Goal: Download file/media

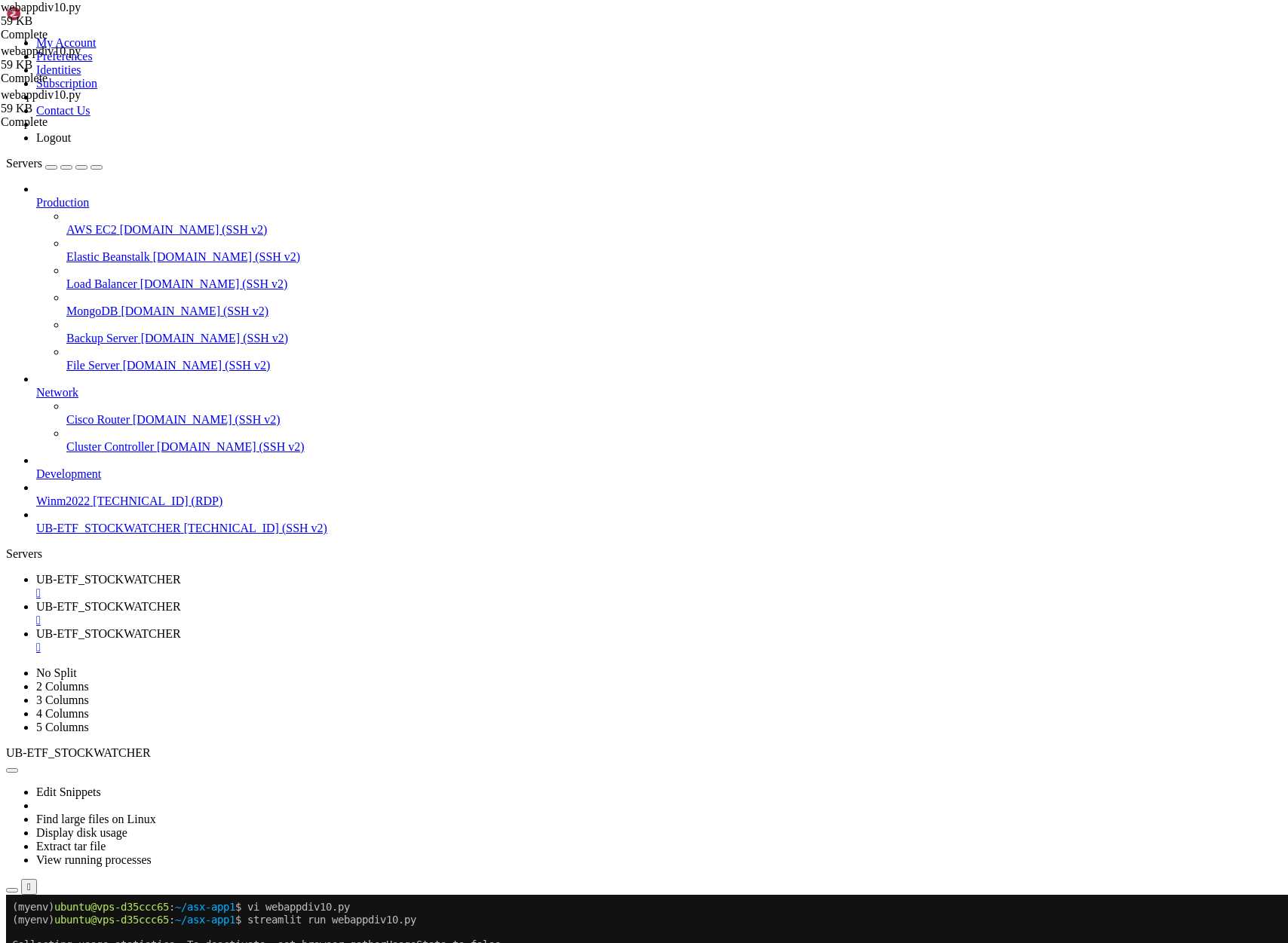
scroll to position [953, 0]
click at [181, 600] on span "UB-ETF_STOCKWATCHER" at bounding box center [109, 606] width 145 height 13
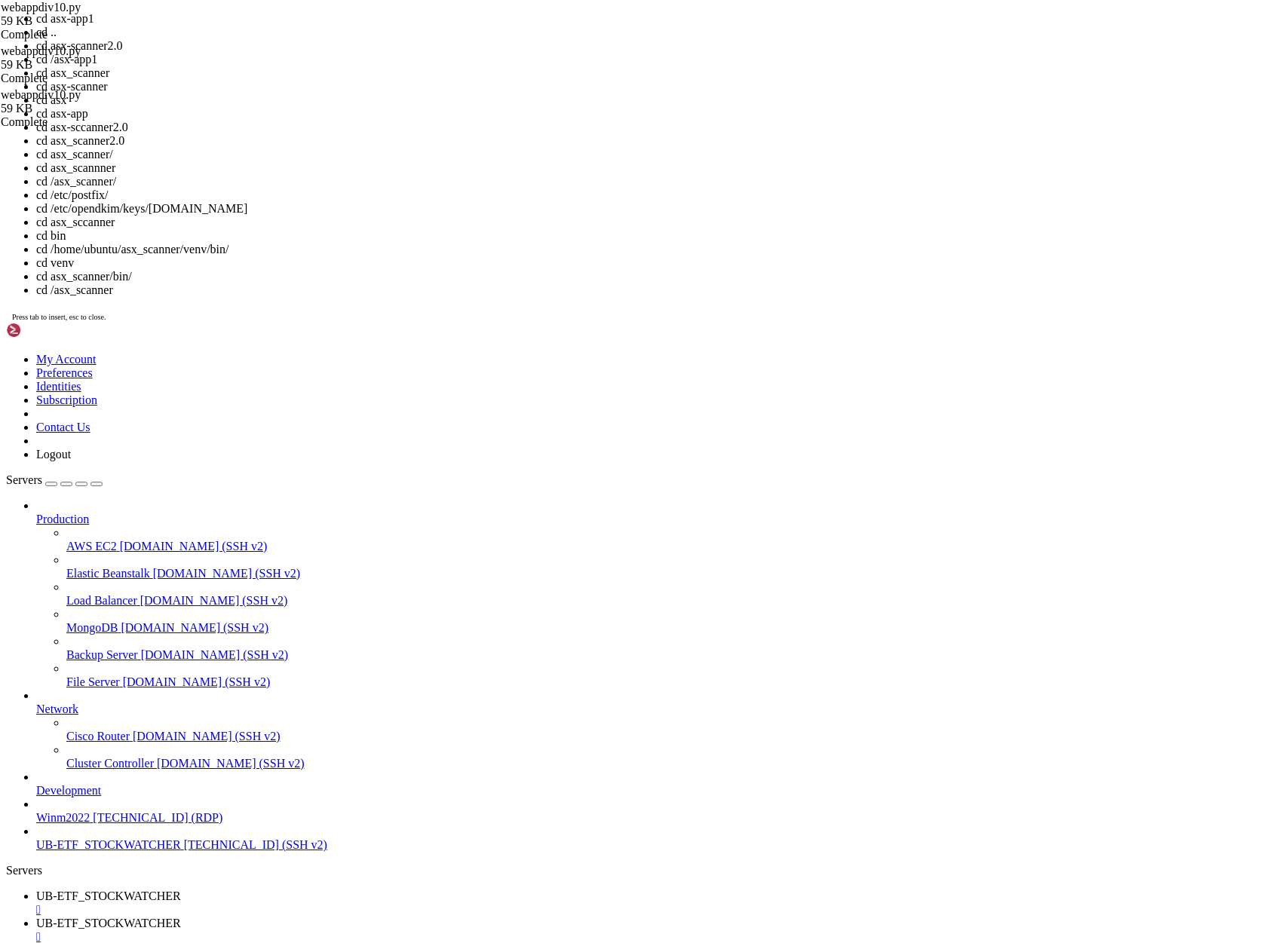
scroll to position [21, 0]
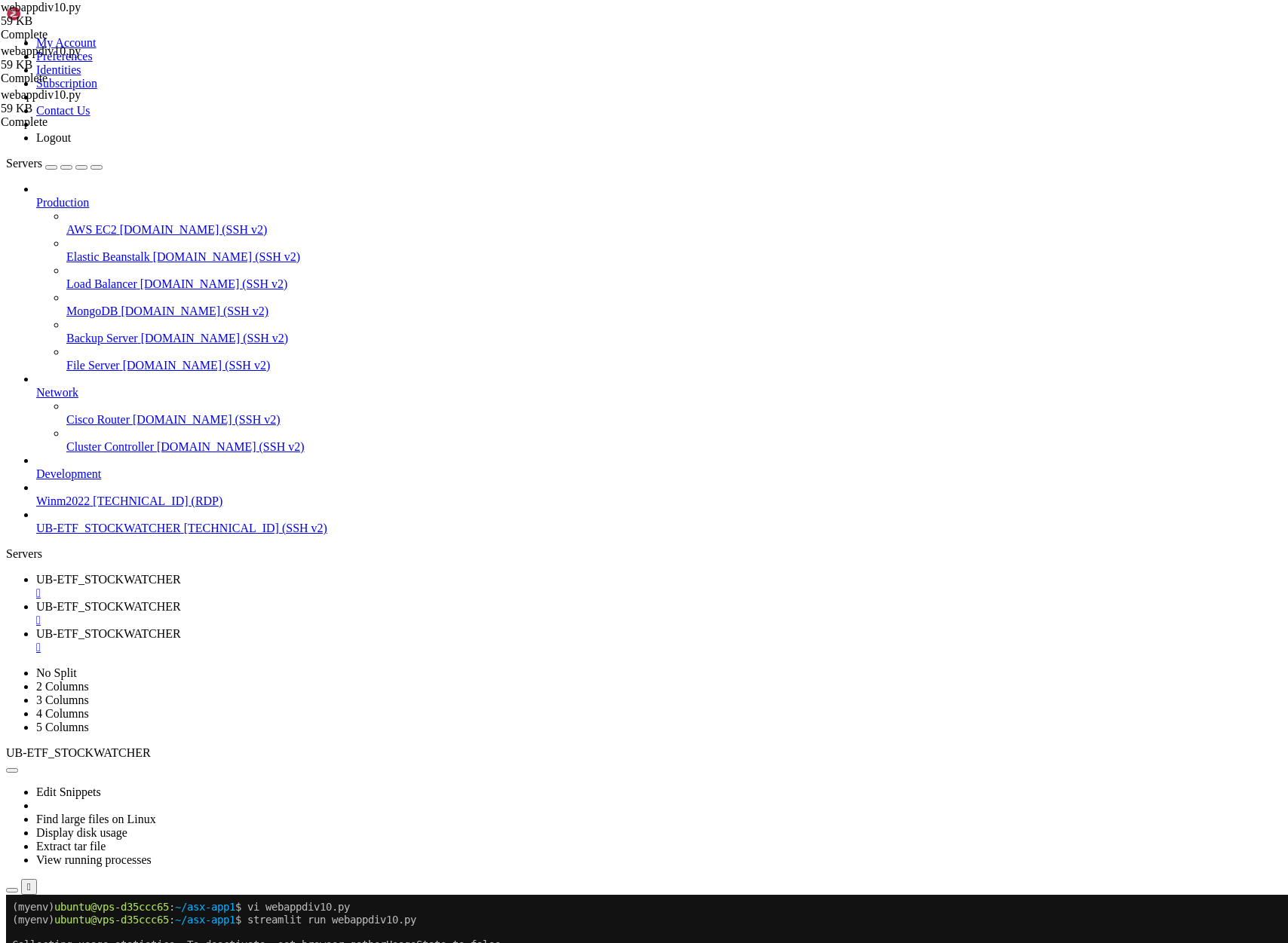
click at [181, 627] on span "UB-ETF_STOCKWATCHER" at bounding box center [109, 633] width 145 height 13
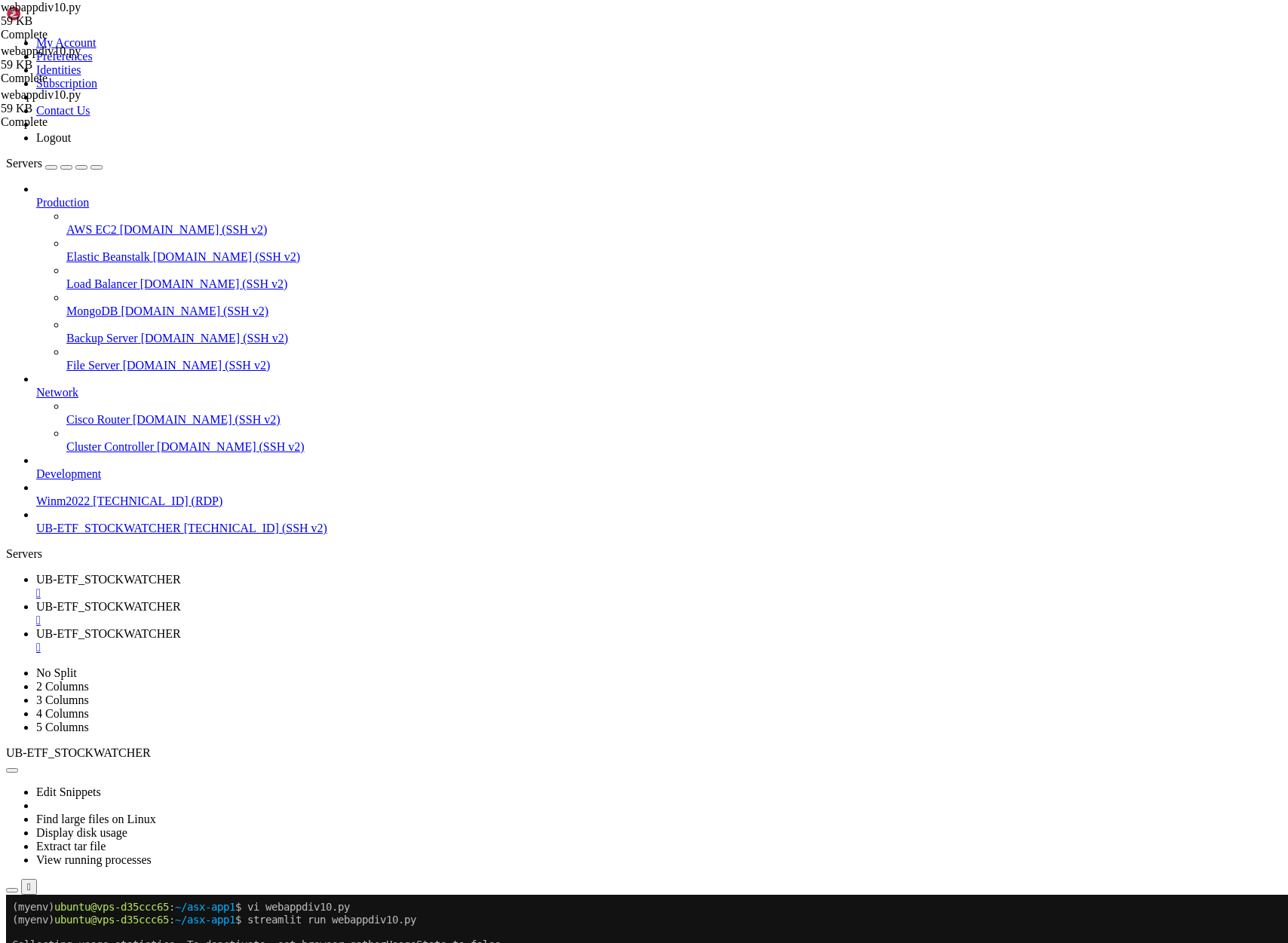
type input "/home/ubuntu/asx-scanner2.0"
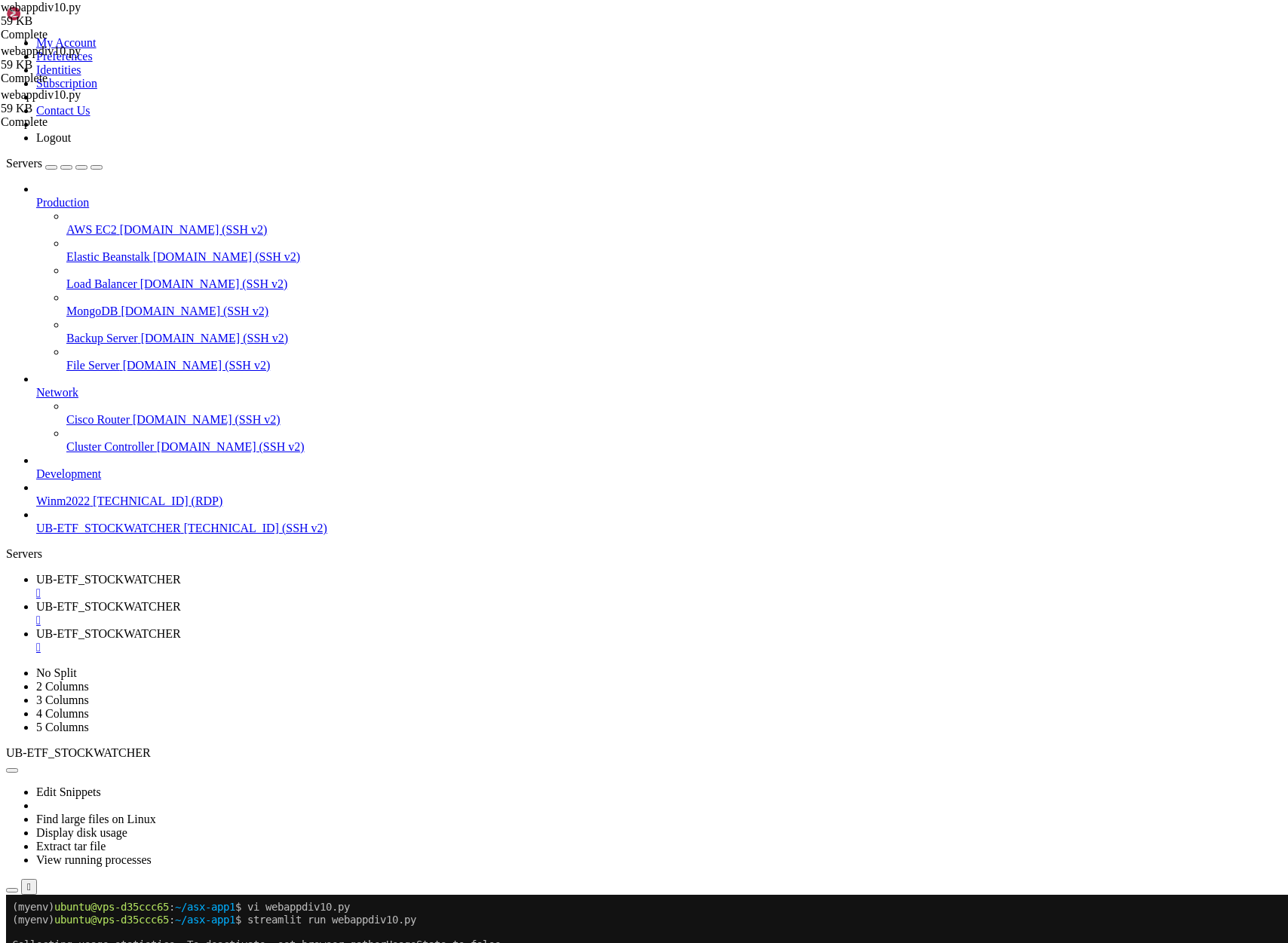
click at [181, 600] on span "UB-ETF_STOCKWATCHER" at bounding box center [109, 606] width 145 height 13
click at [181, 627] on span "UB-ETF_STOCKWATCHER" at bounding box center [109, 633] width 145 height 13
click at [64, 534] on span "UB-ETF_STOCKWATCHER" at bounding box center [109, 528] width 145 height 13
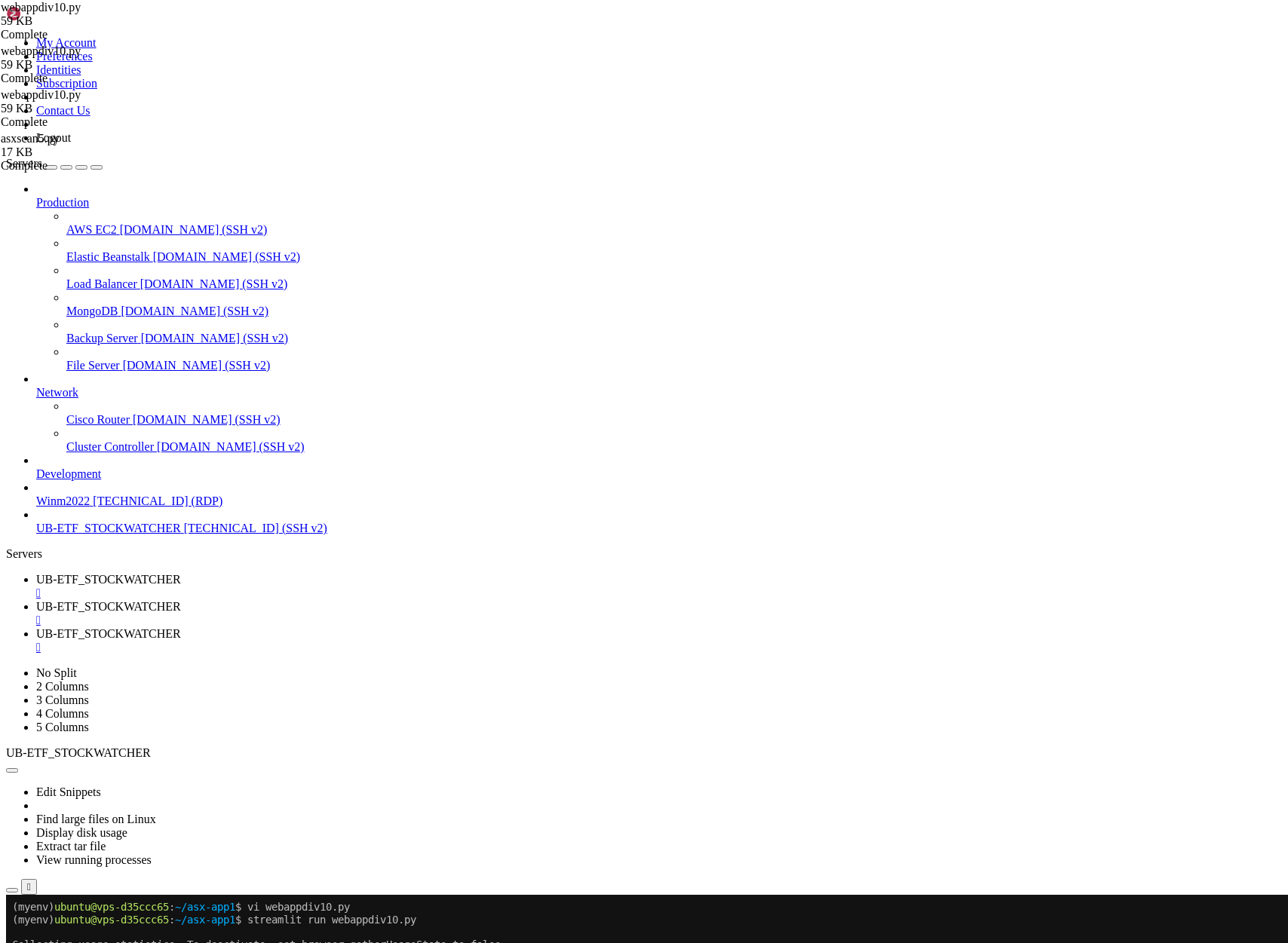
click at [64, 534] on span "UB-ETF_STOCKWATCHER" at bounding box center [109, 528] width 145 height 13
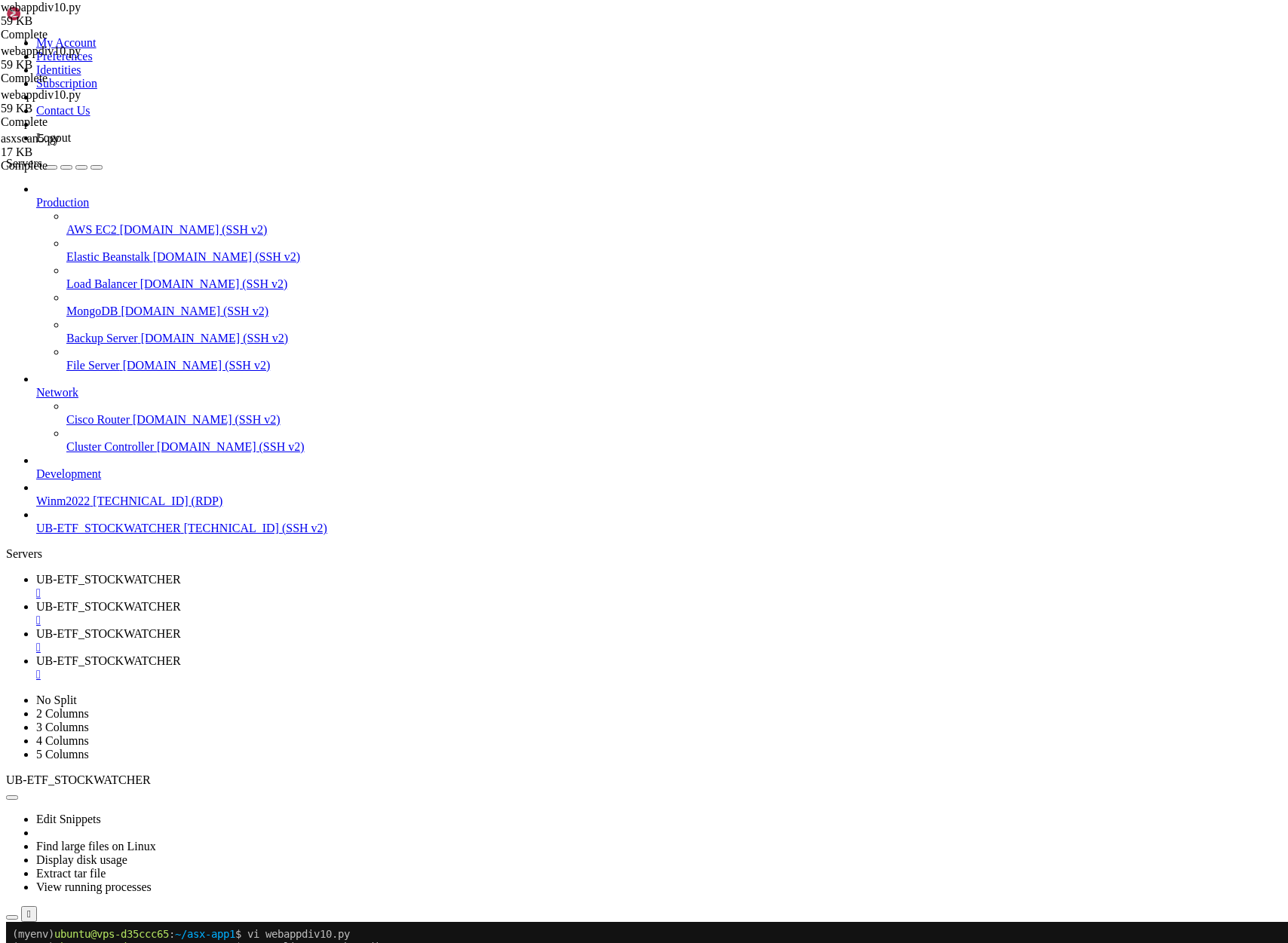
click at [181, 627] on span "UB-ETF_STOCKWATCHER" at bounding box center [109, 633] width 145 height 13
click at [181, 655] on span "UB-ETF_STOCKWATCHER" at bounding box center [109, 661] width 145 height 13
click at [181, 600] on span "UB-ETF_STOCKWATCHER" at bounding box center [109, 606] width 145 height 13
drag, startPoint x: 183, startPoint y: 1557, endPoint x: 399, endPoint y: 1560, distance: 216.0
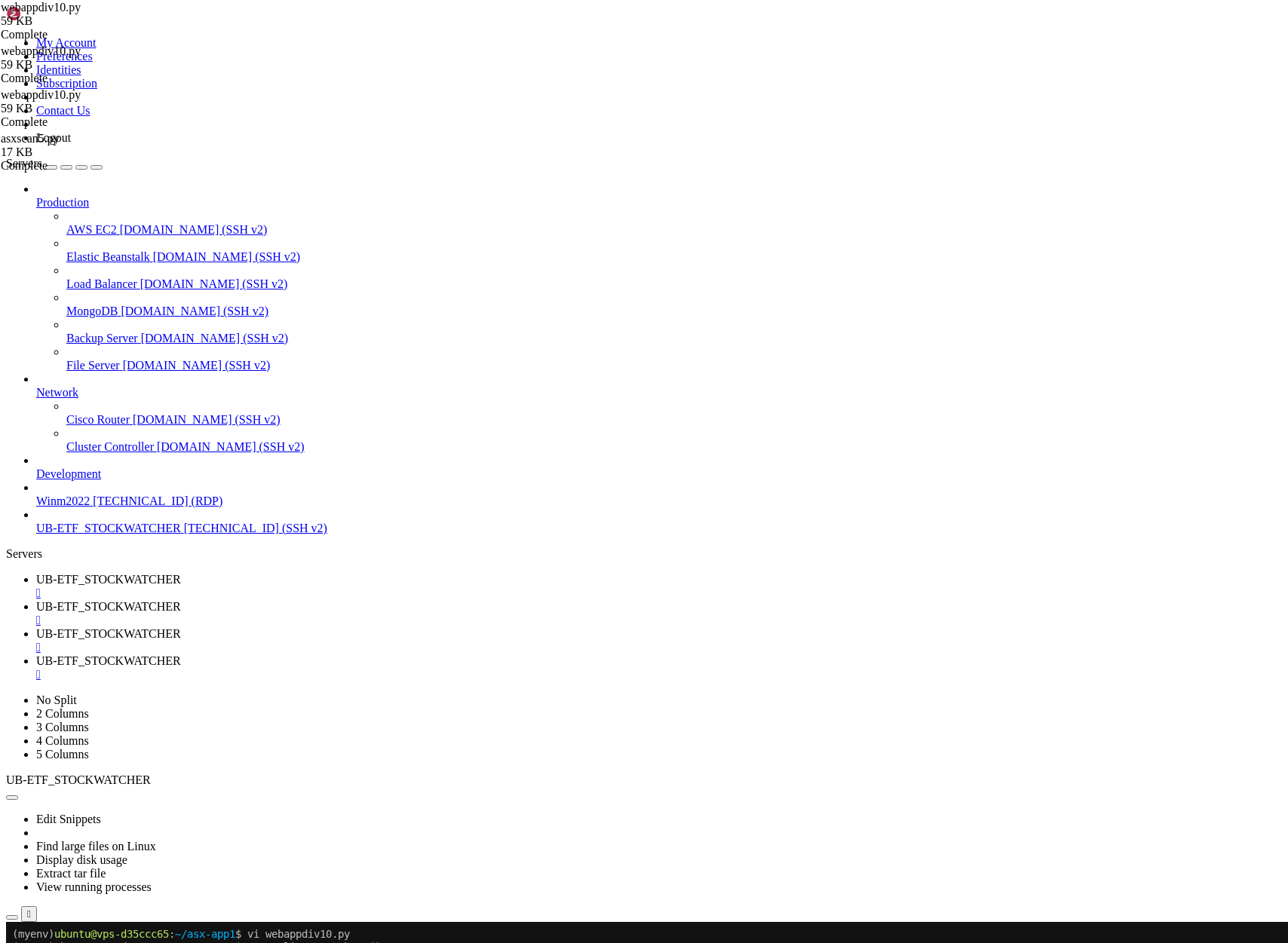
drag, startPoint x: 13, startPoint y: 1582, endPoint x: 772, endPoint y: 1654, distance: 762.4
